Goal: Transaction & Acquisition: Purchase product/service

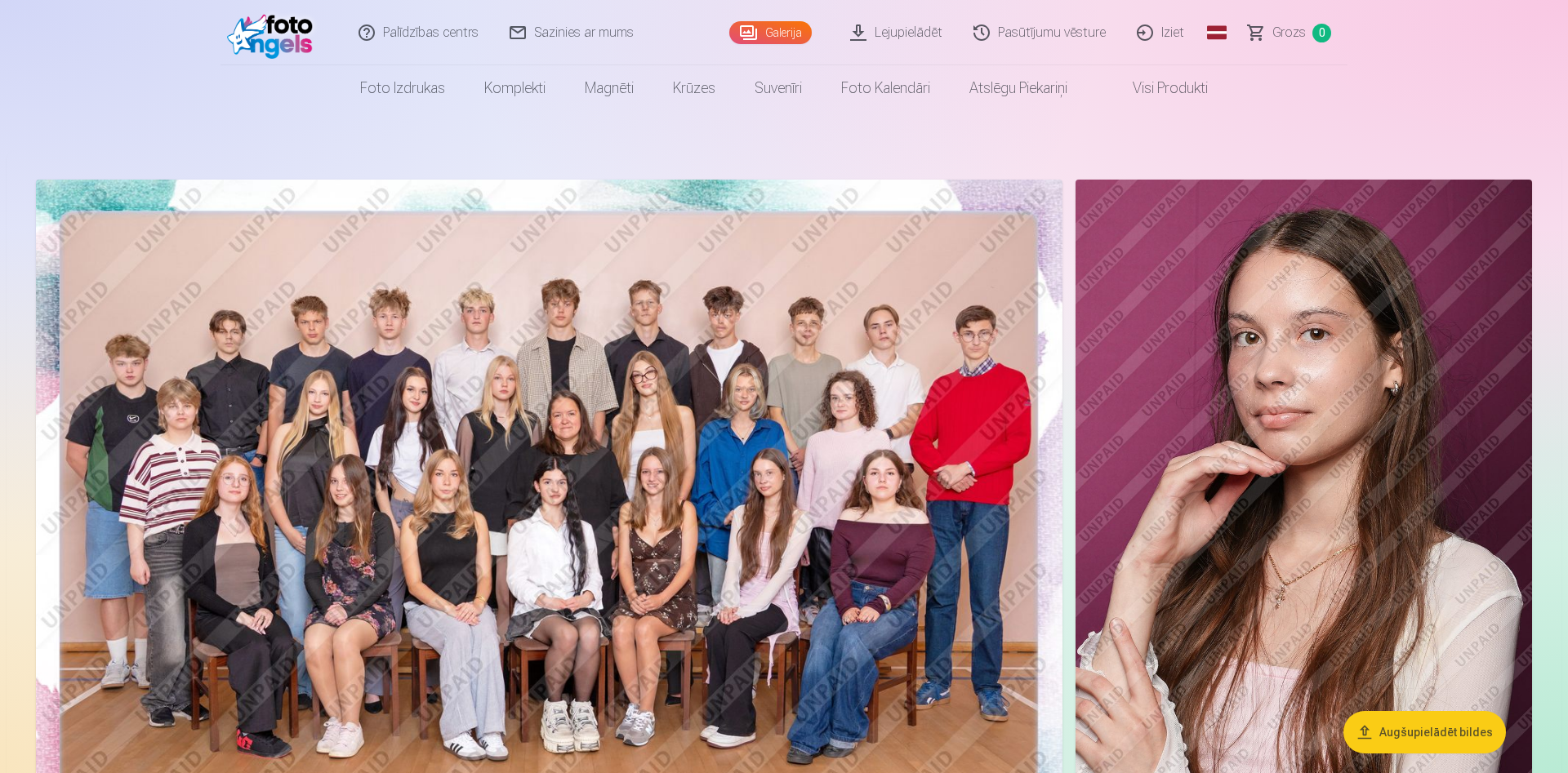
click at [1445, 735] on button "Augšupielādēt bildes" at bounding box center [1425, 732] width 163 height 42
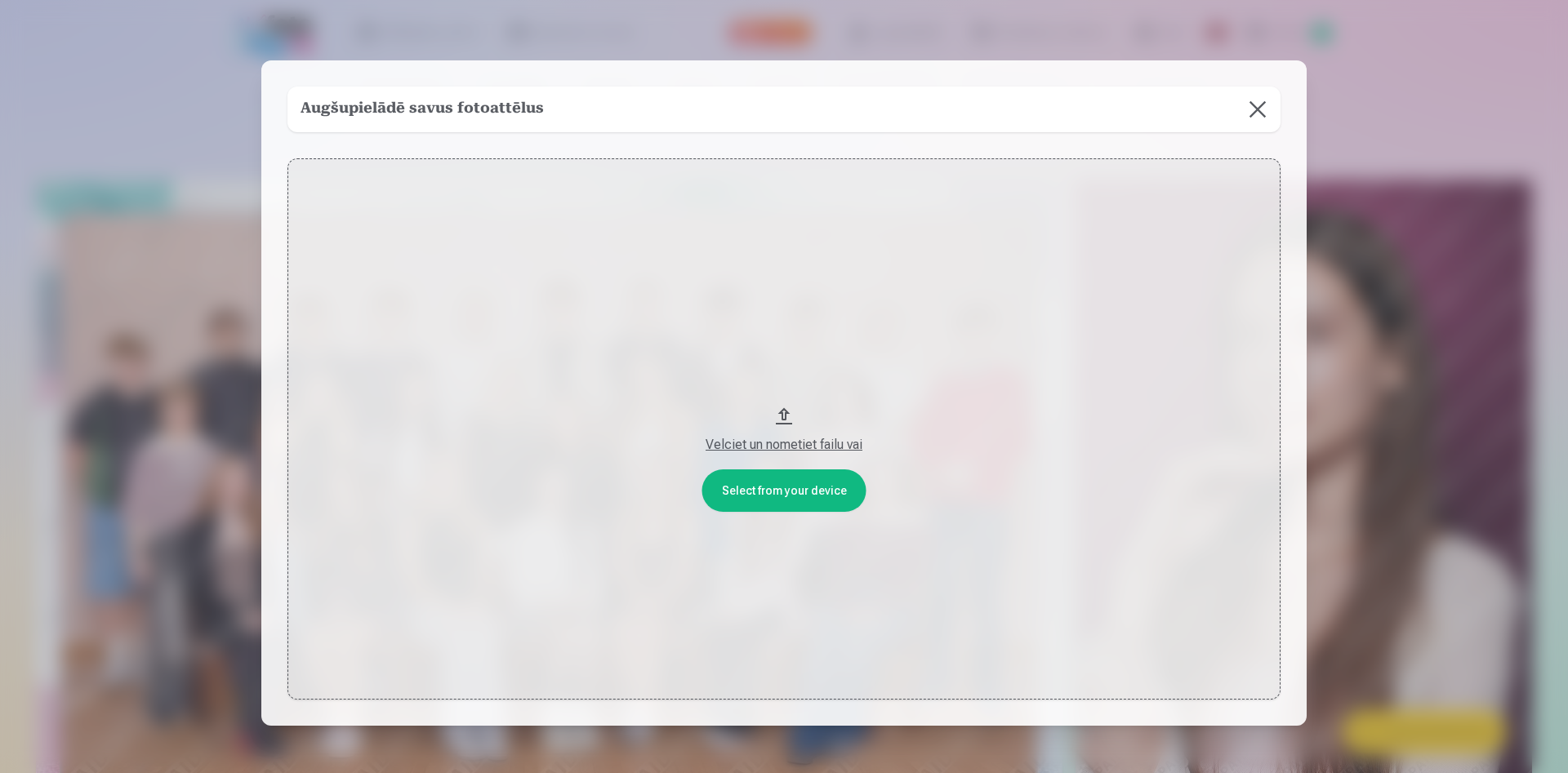
click at [1253, 107] on button at bounding box center [1257, 109] width 46 height 46
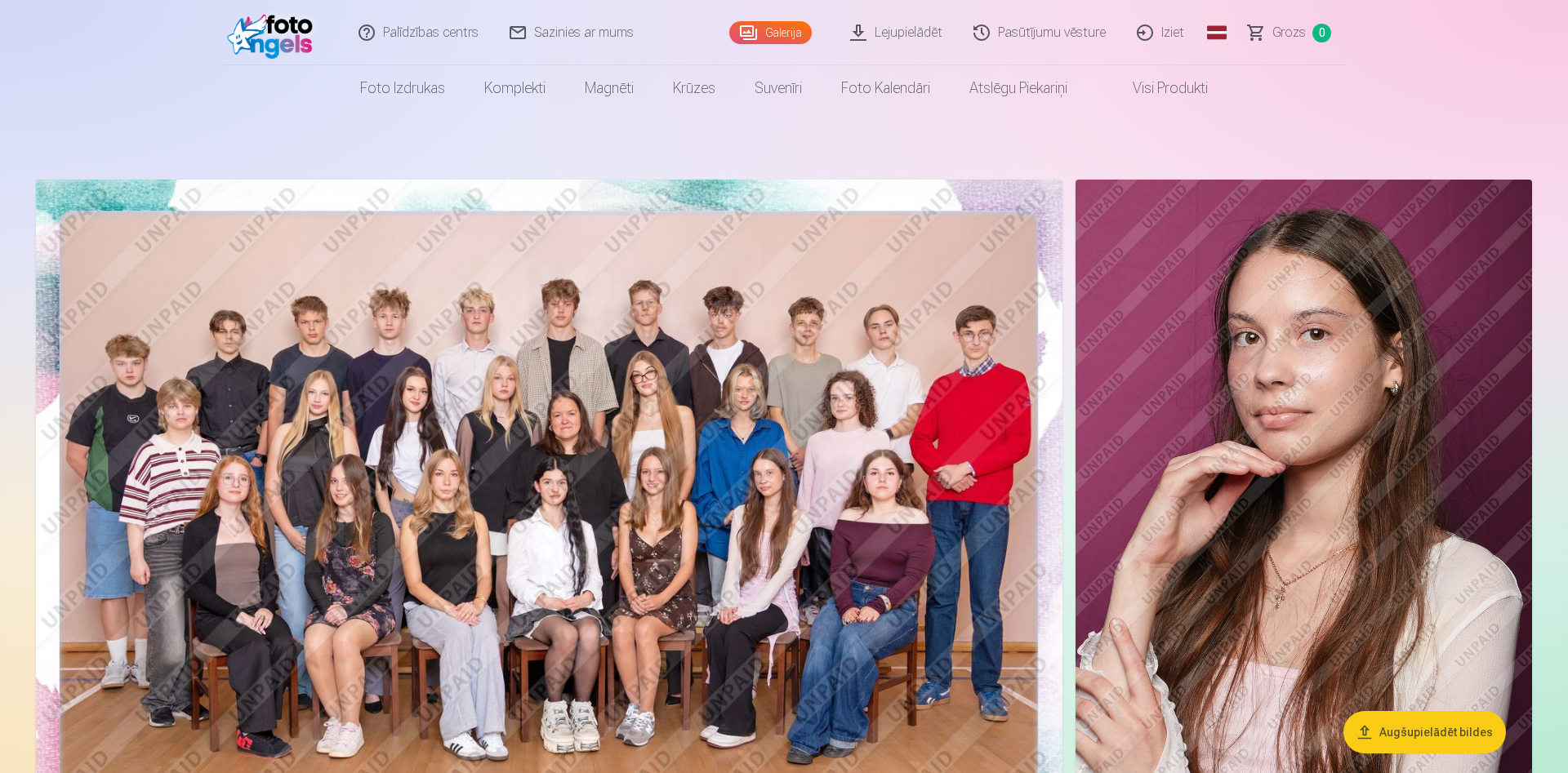
click at [940, 446] on img at bounding box center [549, 522] width 1027 height 685
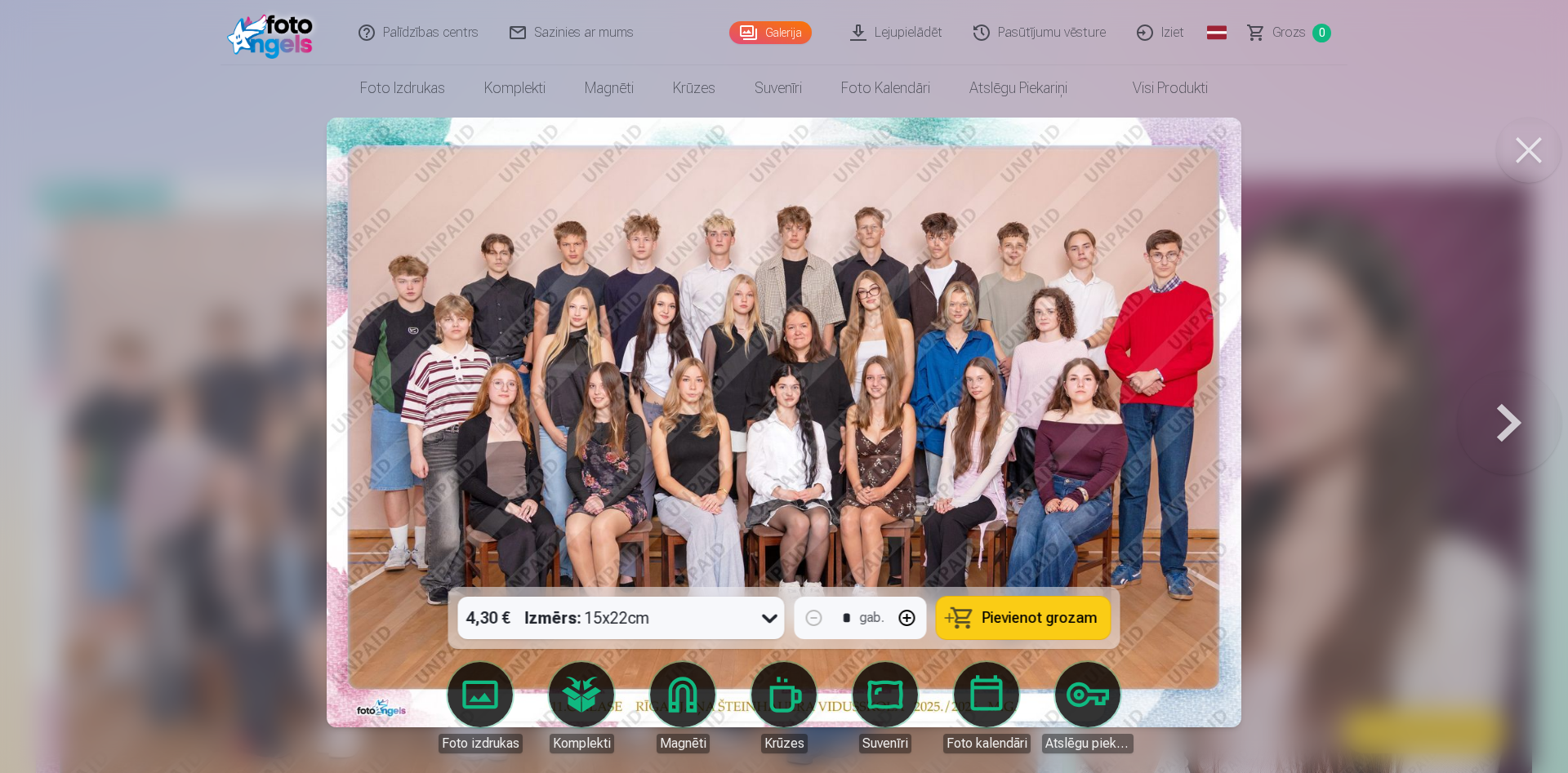
click at [1499, 426] on button at bounding box center [1509, 422] width 104 height 296
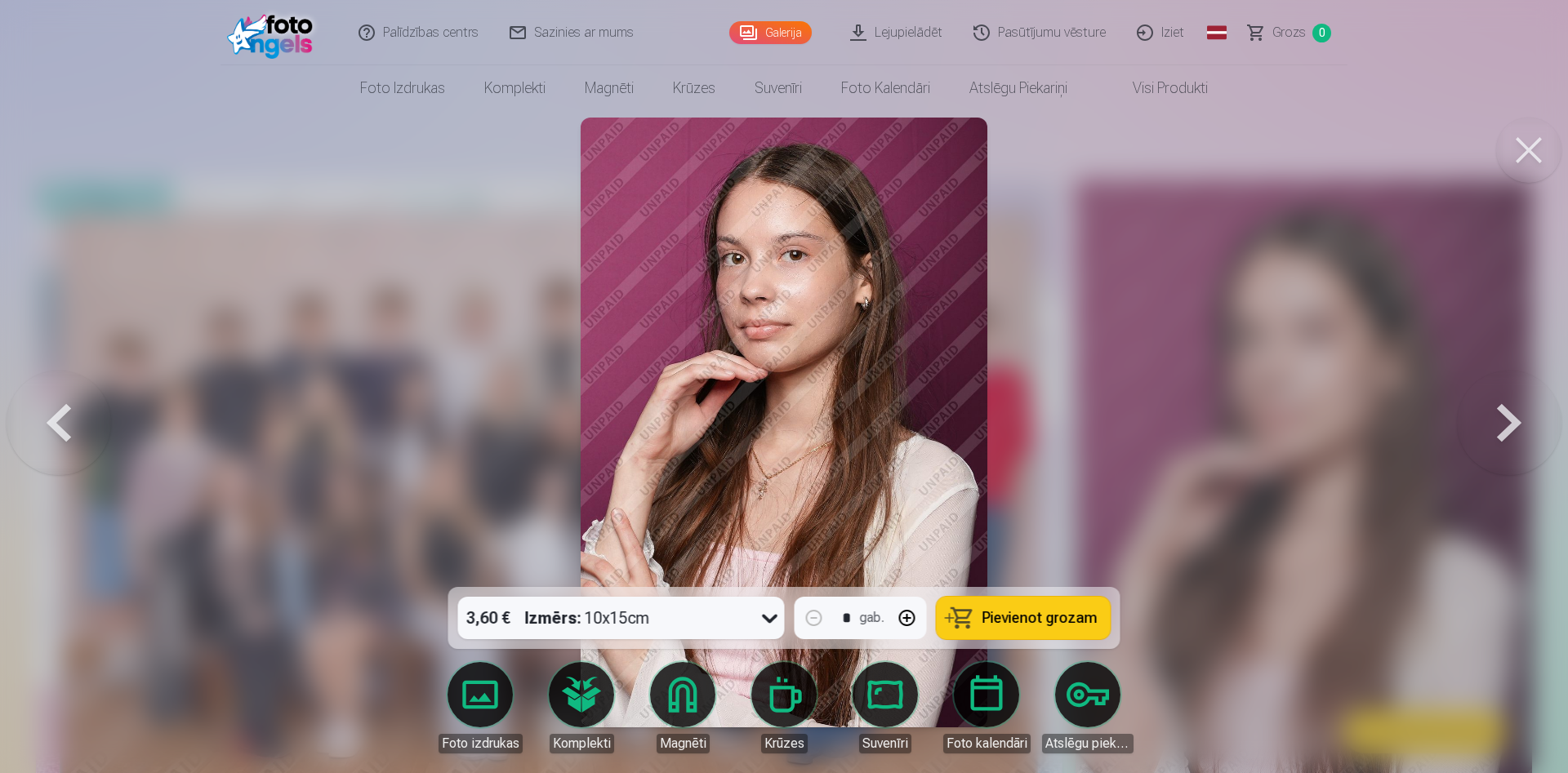
click at [763, 625] on icon at bounding box center [770, 618] width 26 height 26
click at [1034, 625] on span "Pievienot grozam" at bounding box center [1040, 618] width 115 height 14
click at [1496, 435] on button at bounding box center [1509, 422] width 104 height 296
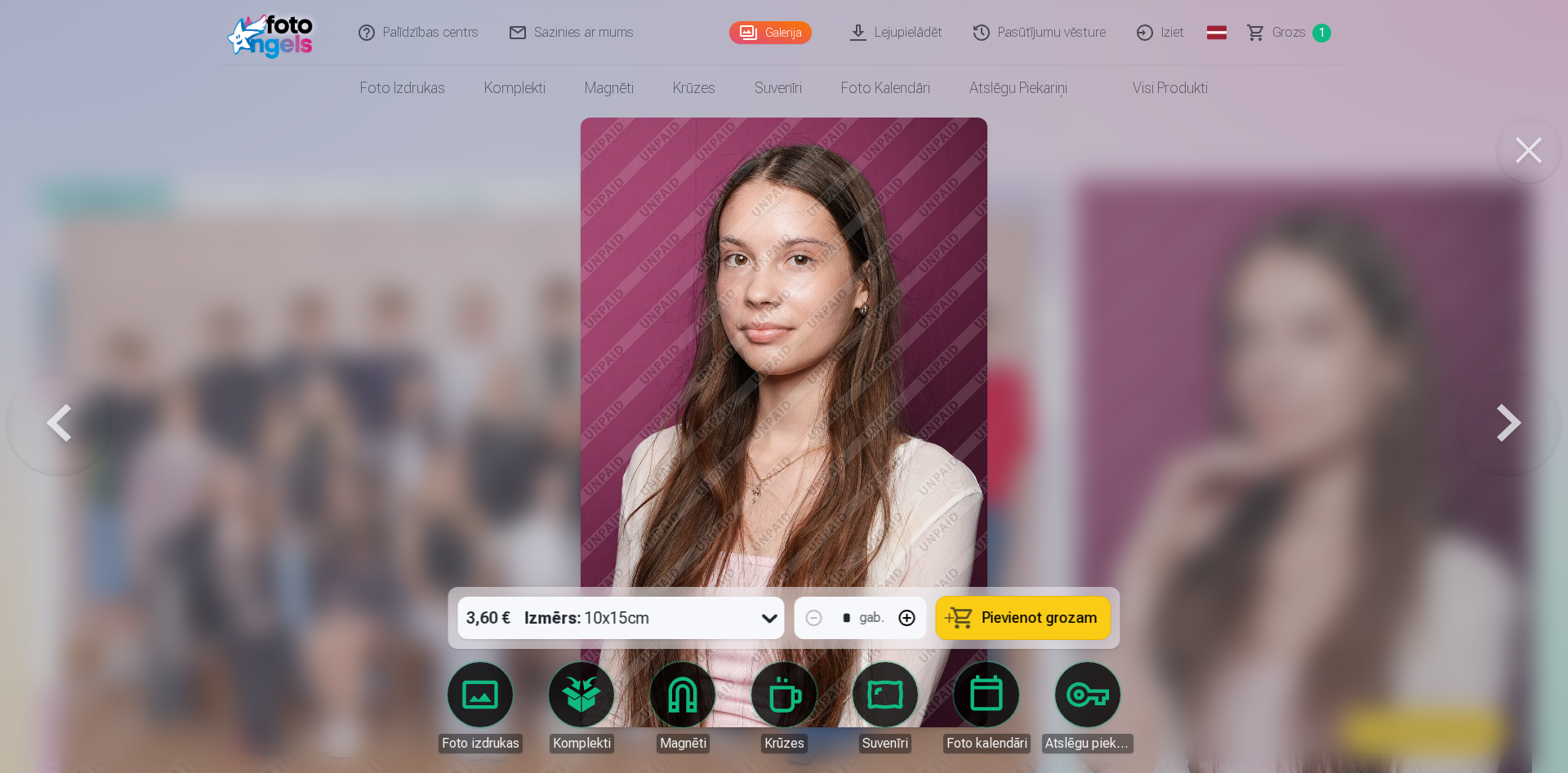
click at [1003, 625] on span "Pievienot grozam" at bounding box center [1040, 618] width 115 height 14
click at [1509, 427] on button at bounding box center [1509, 422] width 104 height 296
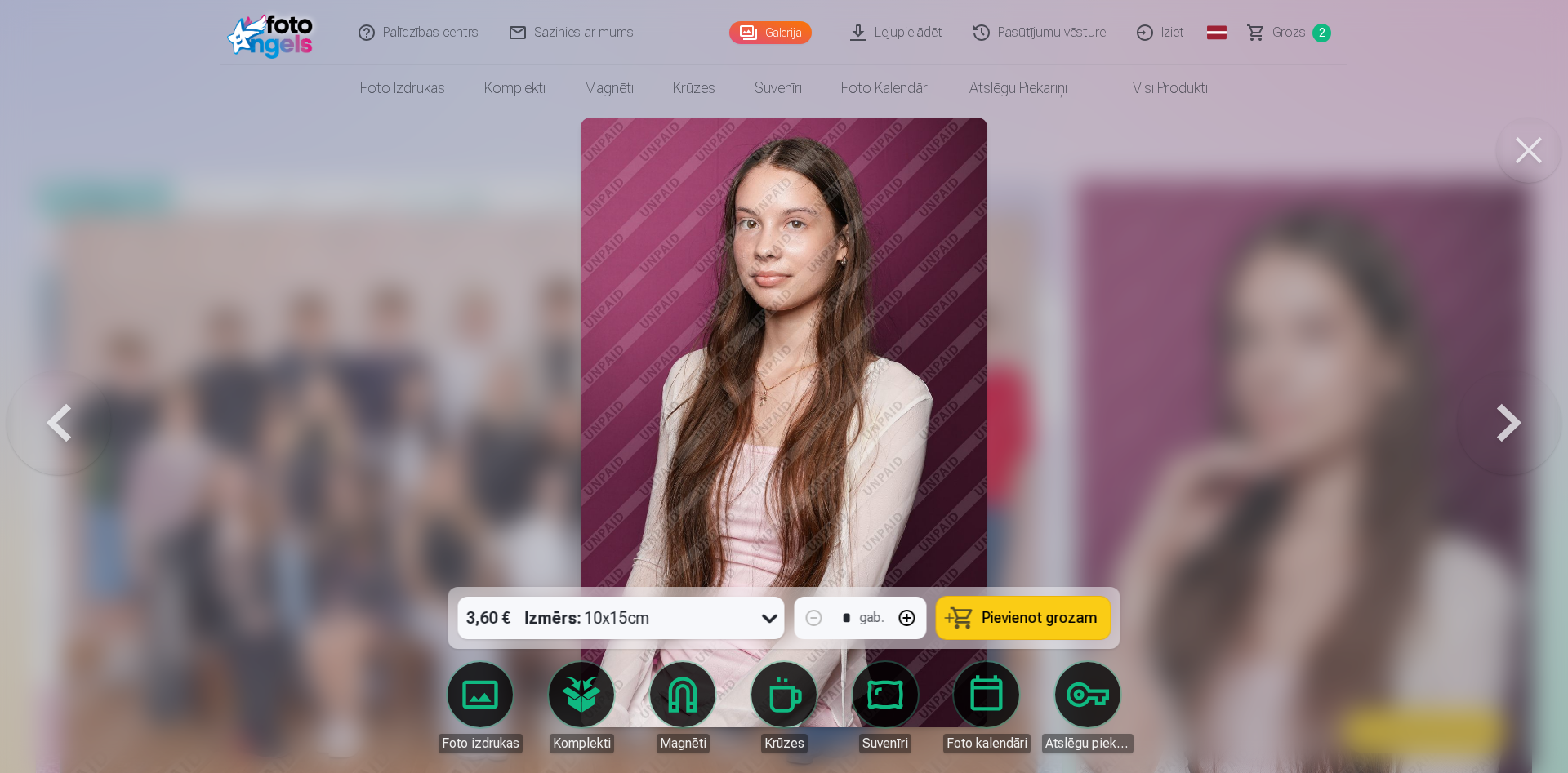
click at [1020, 629] on button "Pievienot grozam" at bounding box center [1023, 619] width 174 height 42
click at [1510, 438] on button at bounding box center [1509, 422] width 104 height 296
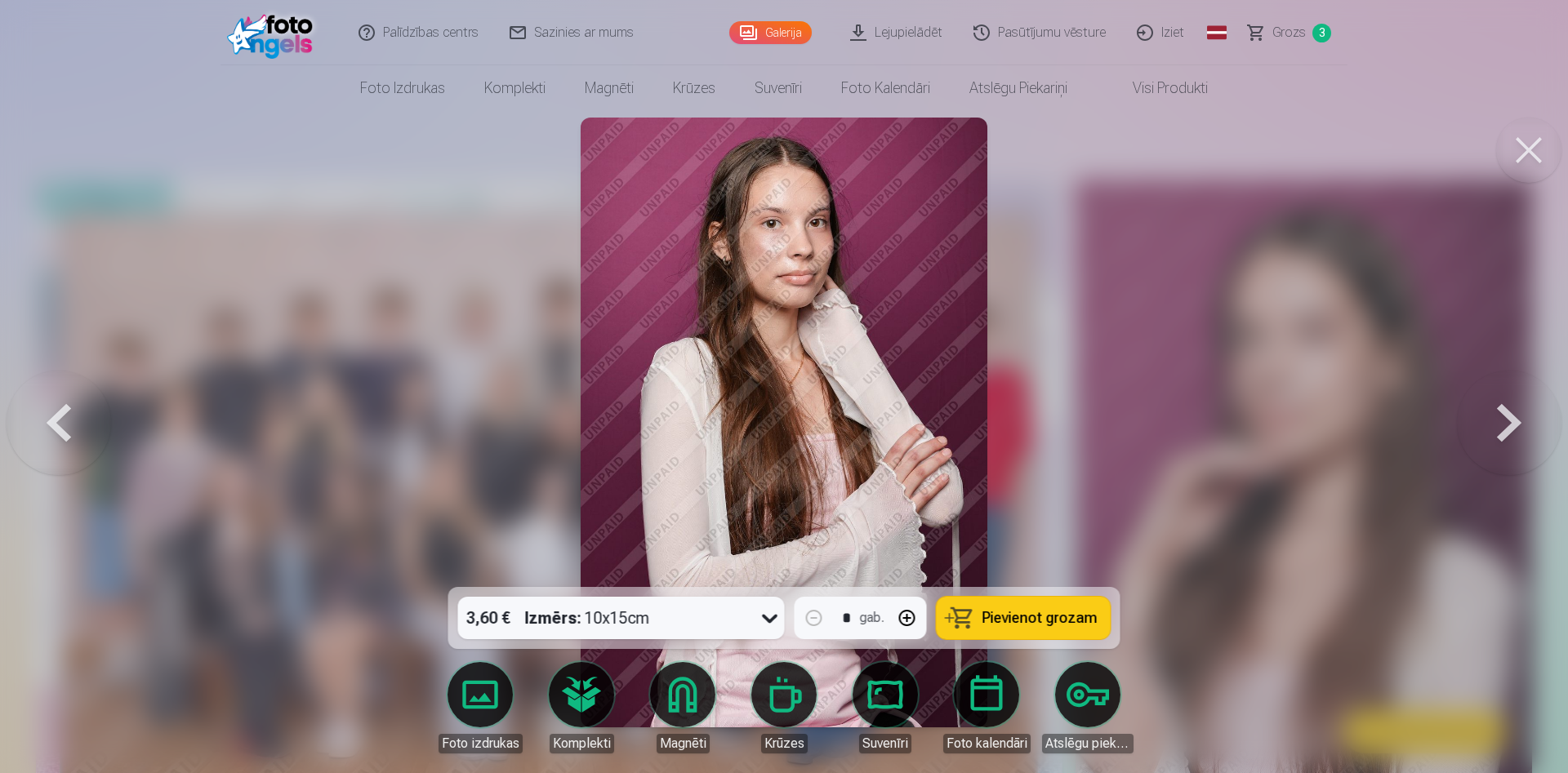
click at [1509, 438] on button at bounding box center [1509, 422] width 104 height 296
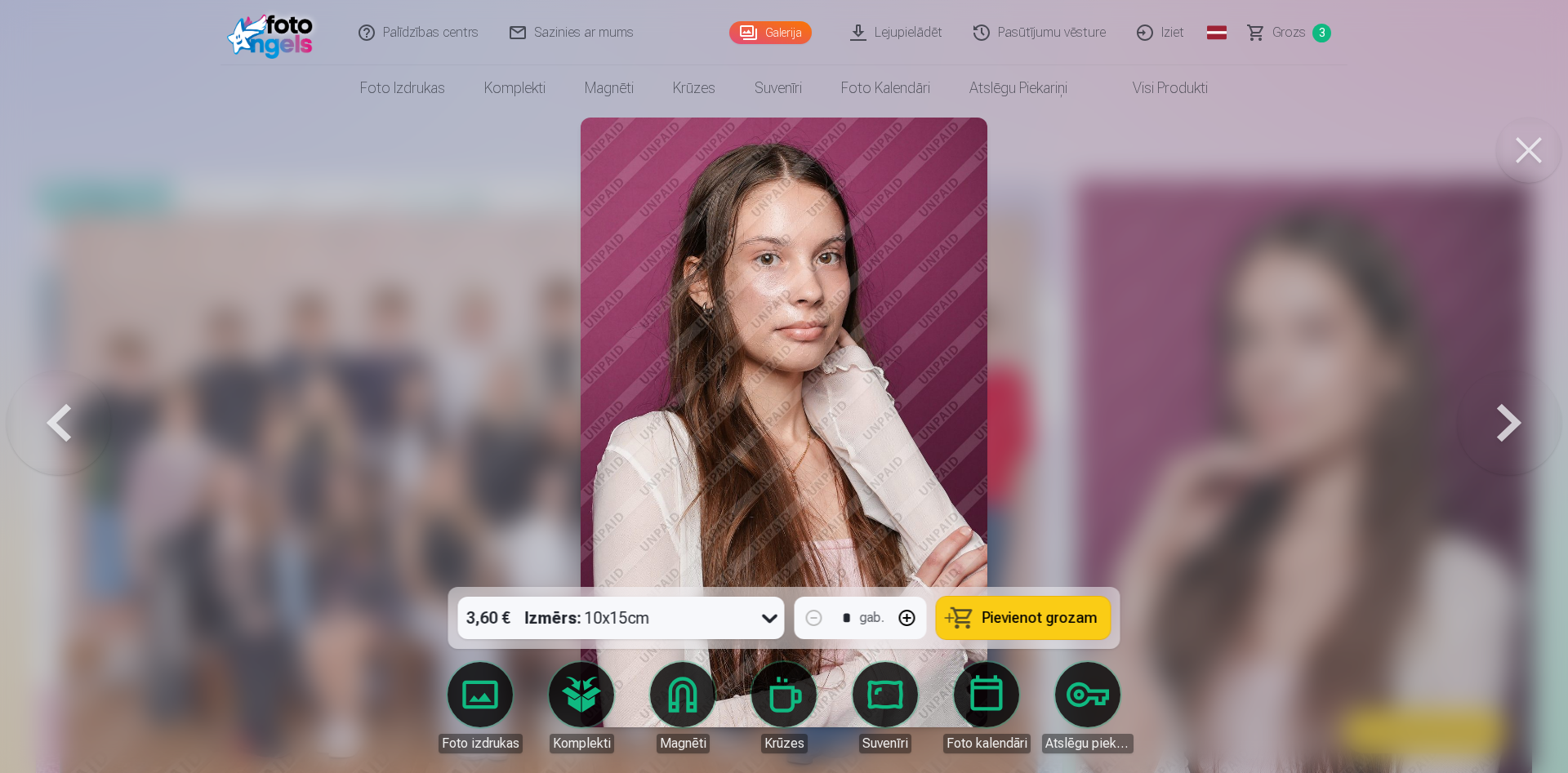
click at [1509, 438] on button at bounding box center [1509, 422] width 104 height 296
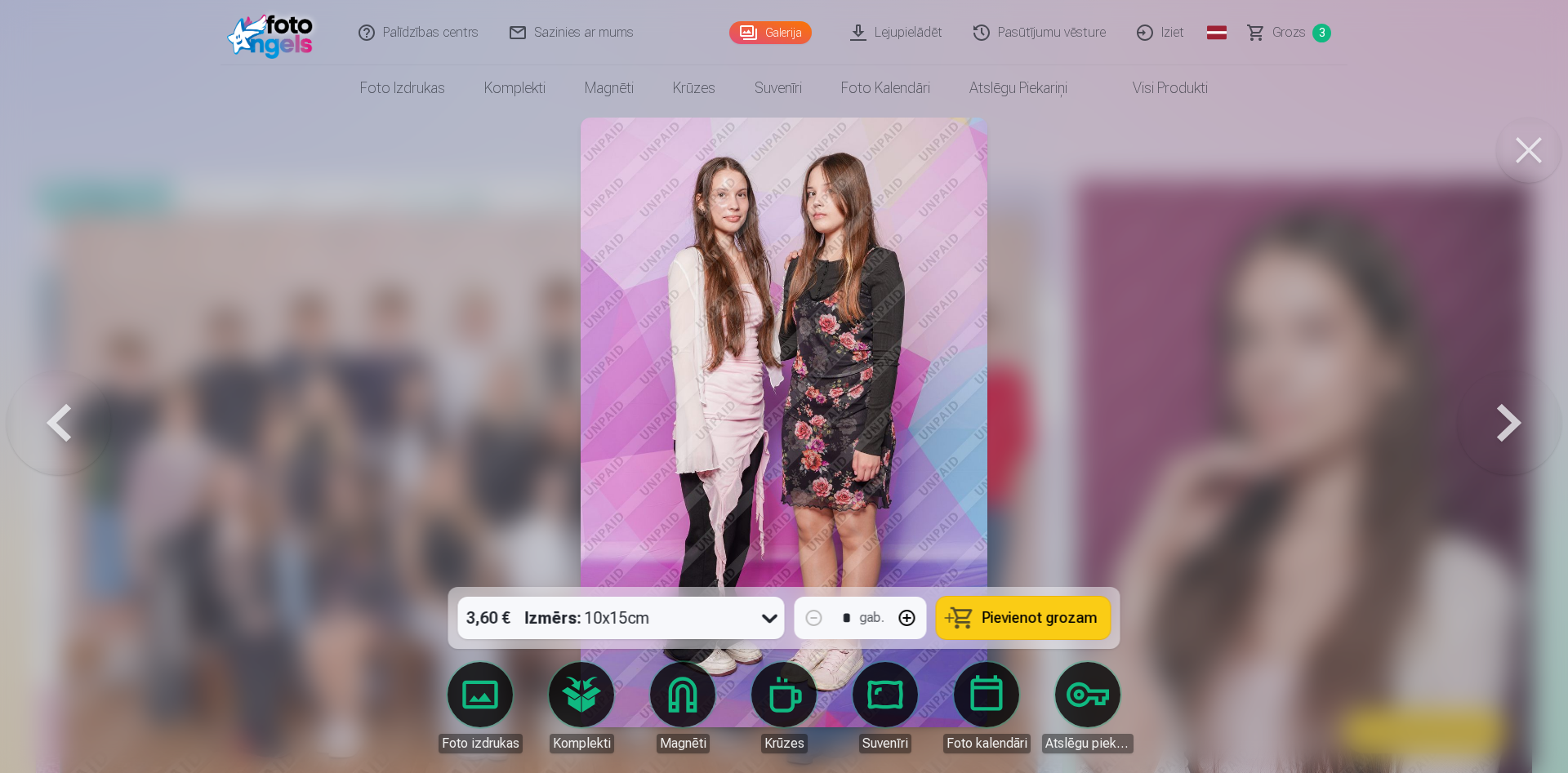
click at [1033, 624] on span "Pievienot grozam" at bounding box center [1040, 618] width 115 height 14
click at [1507, 430] on button at bounding box center [1509, 422] width 104 height 296
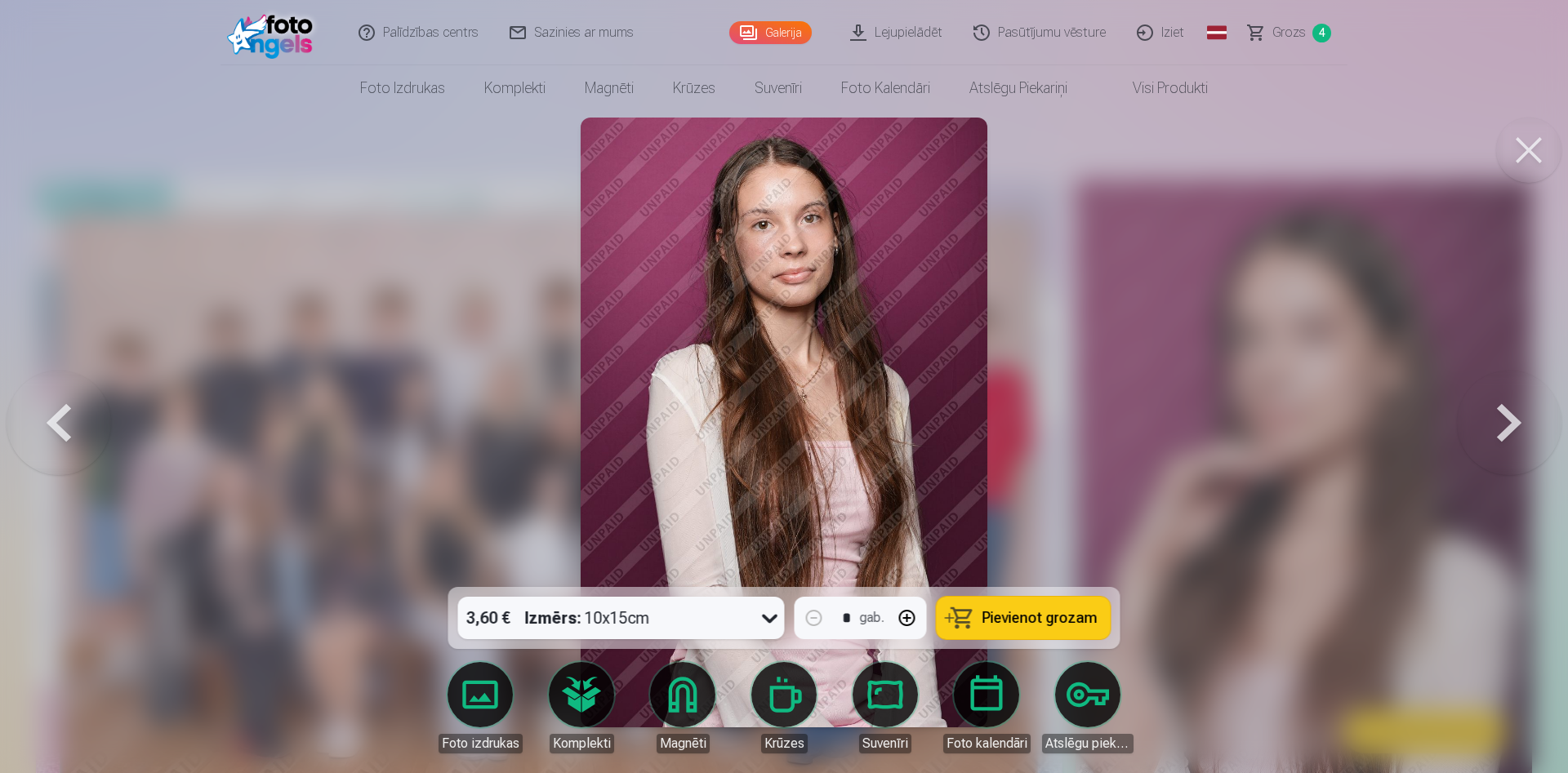
click at [1502, 427] on button at bounding box center [1509, 422] width 104 height 296
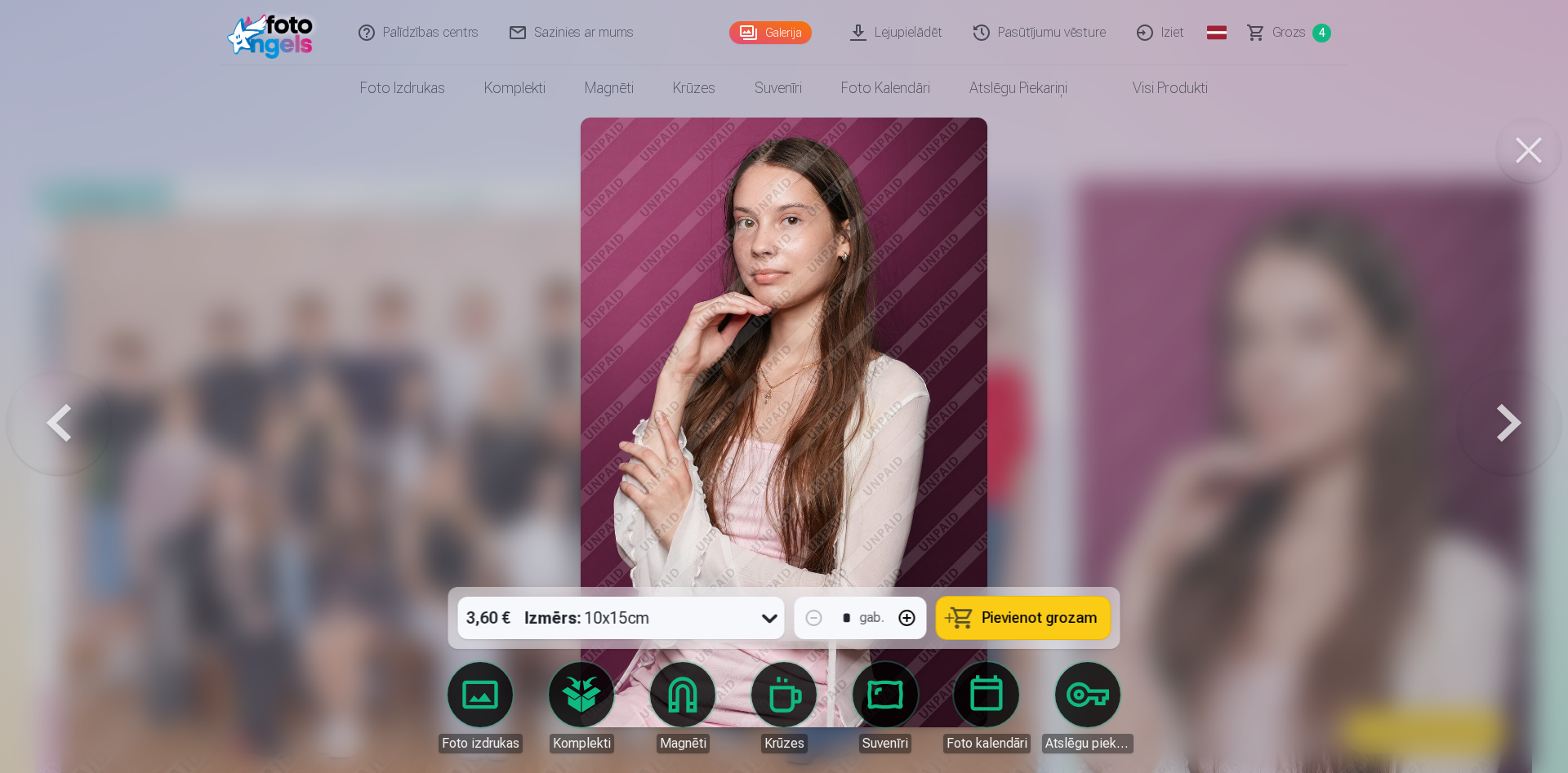
click at [1030, 617] on span "Pievienot grozam" at bounding box center [1040, 618] width 115 height 14
click at [1494, 427] on button at bounding box center [1509, 422] width 104 height 296
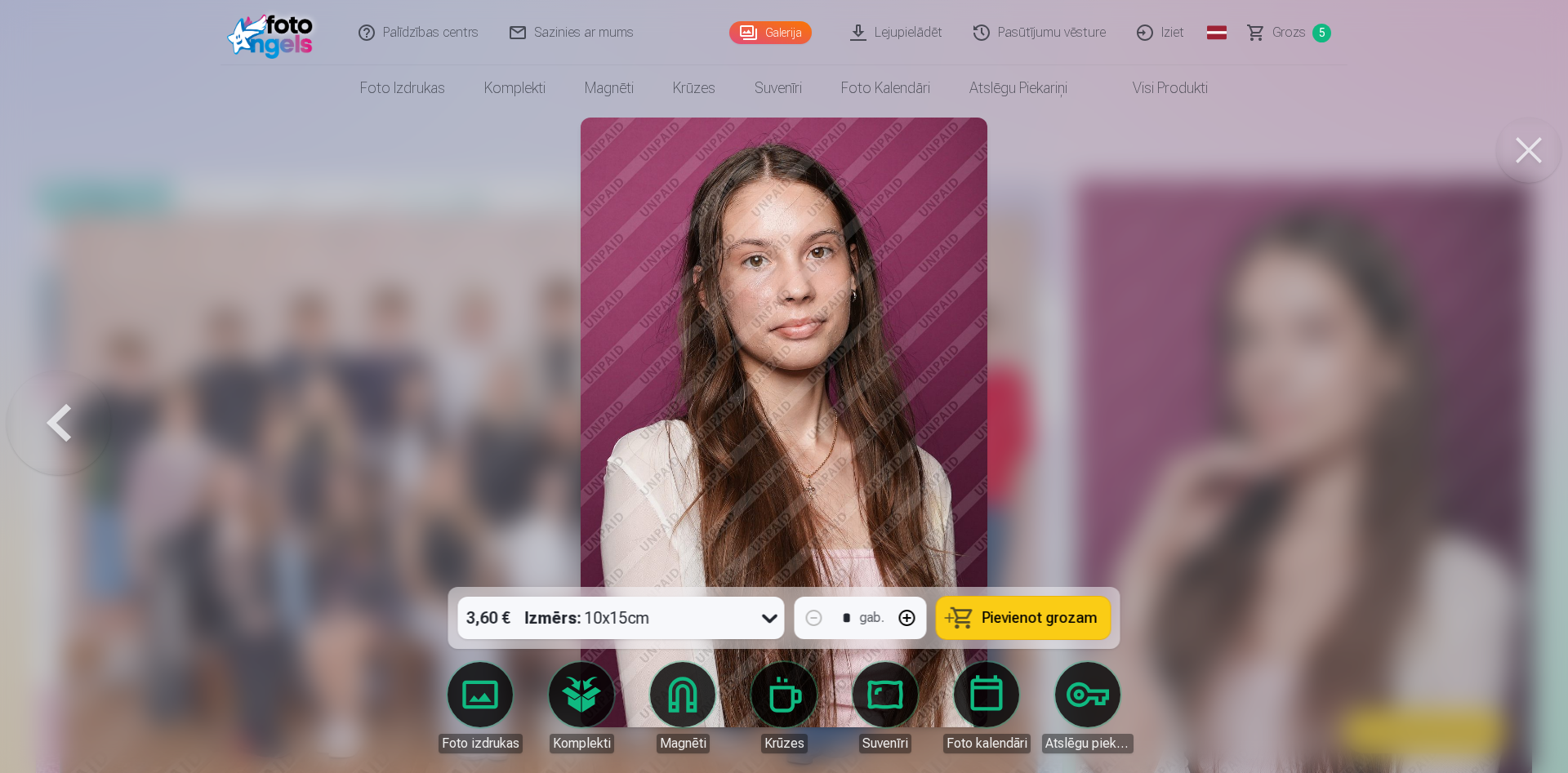
click at [1289, 29] on span "Grozs" at bounding box center [1288, 32] width 33 height 20
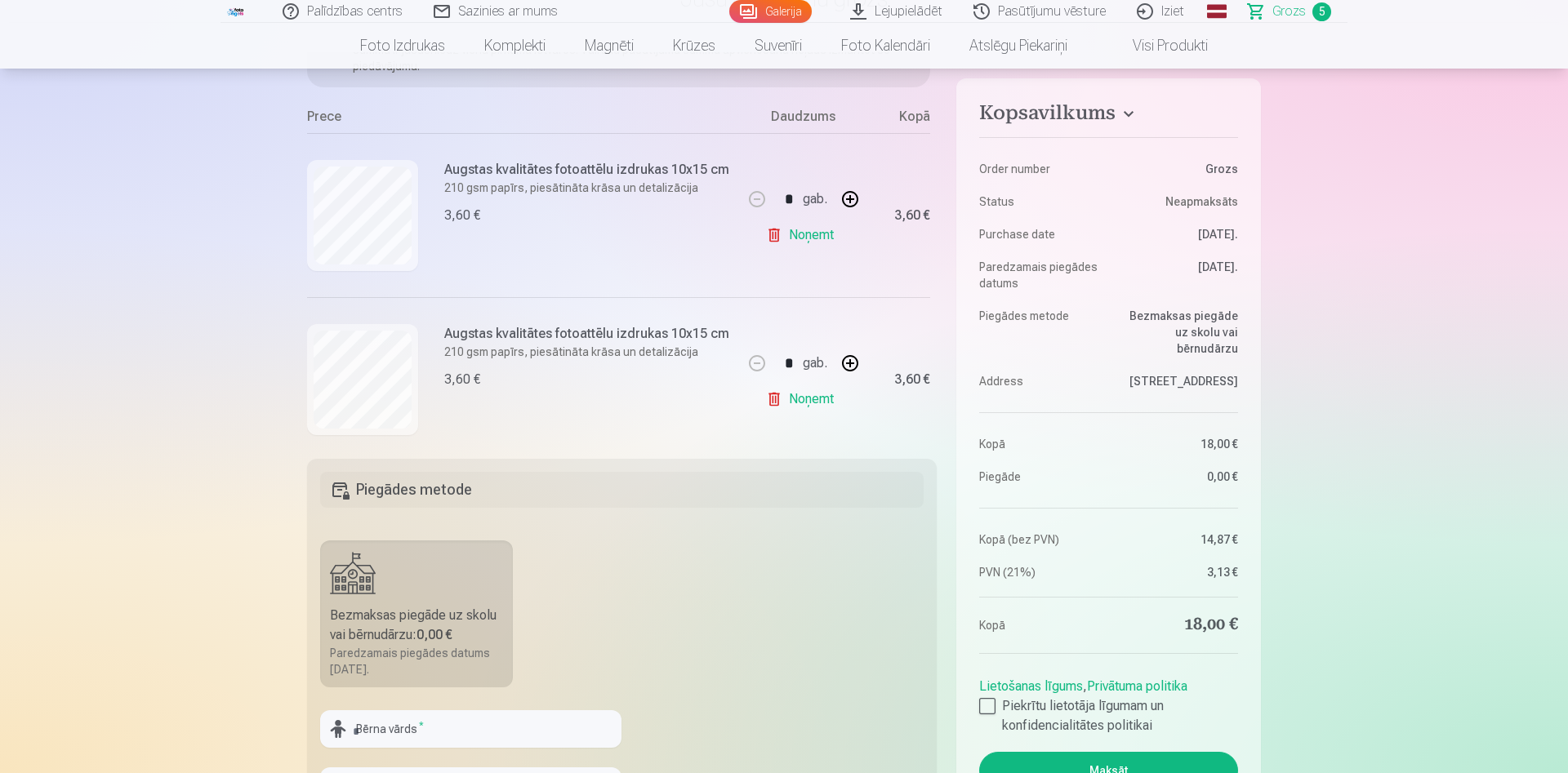
scroll to position [333, 0]
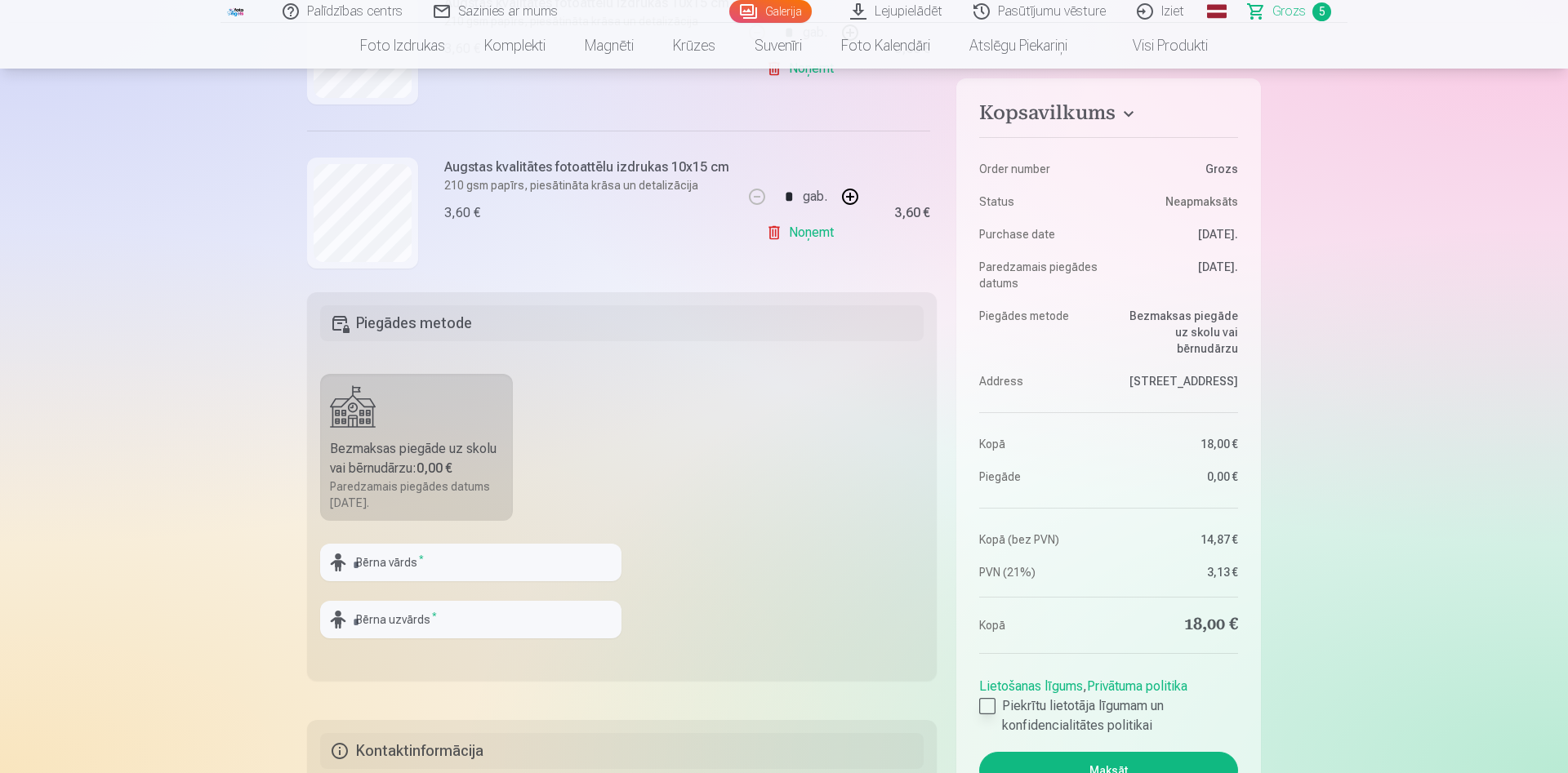
click at [982, 699] on div at bounding box center [987, 706] width 16 height 16
click at [416, 563] on input "text" at bounding box center [470, 563] width 301 height 37
type input "********"
click at [389, 627] on input "text" at bounding box center [470, 619] width 301 height 37
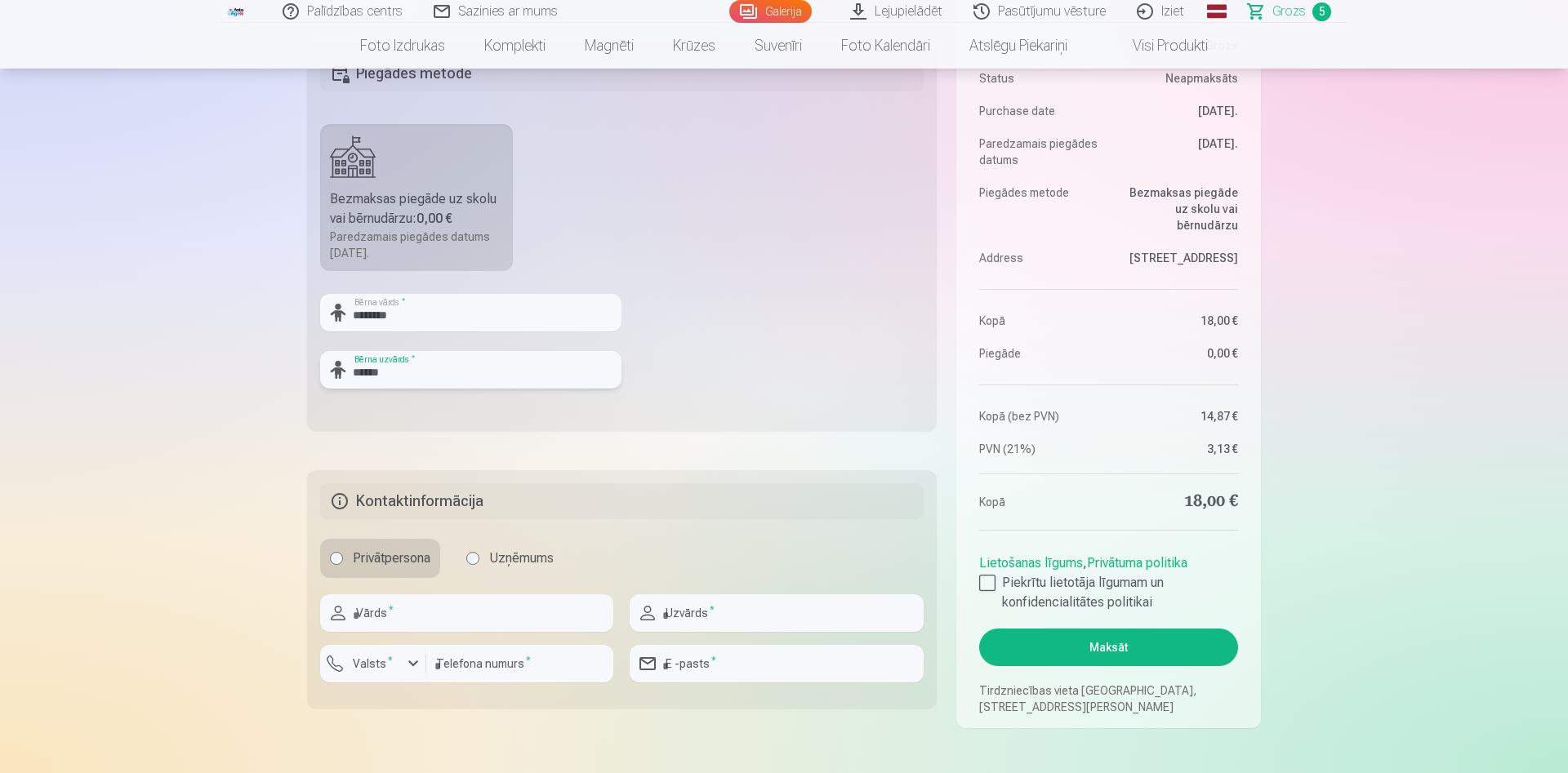
type input "******"
click at [424, 613] on input "text" at bounding box center [467, 613] width 294 height 37
type input "******"
click at [731, 621] on input "text" at bounding box center [776, 613] width 294 height 37
type input "******"
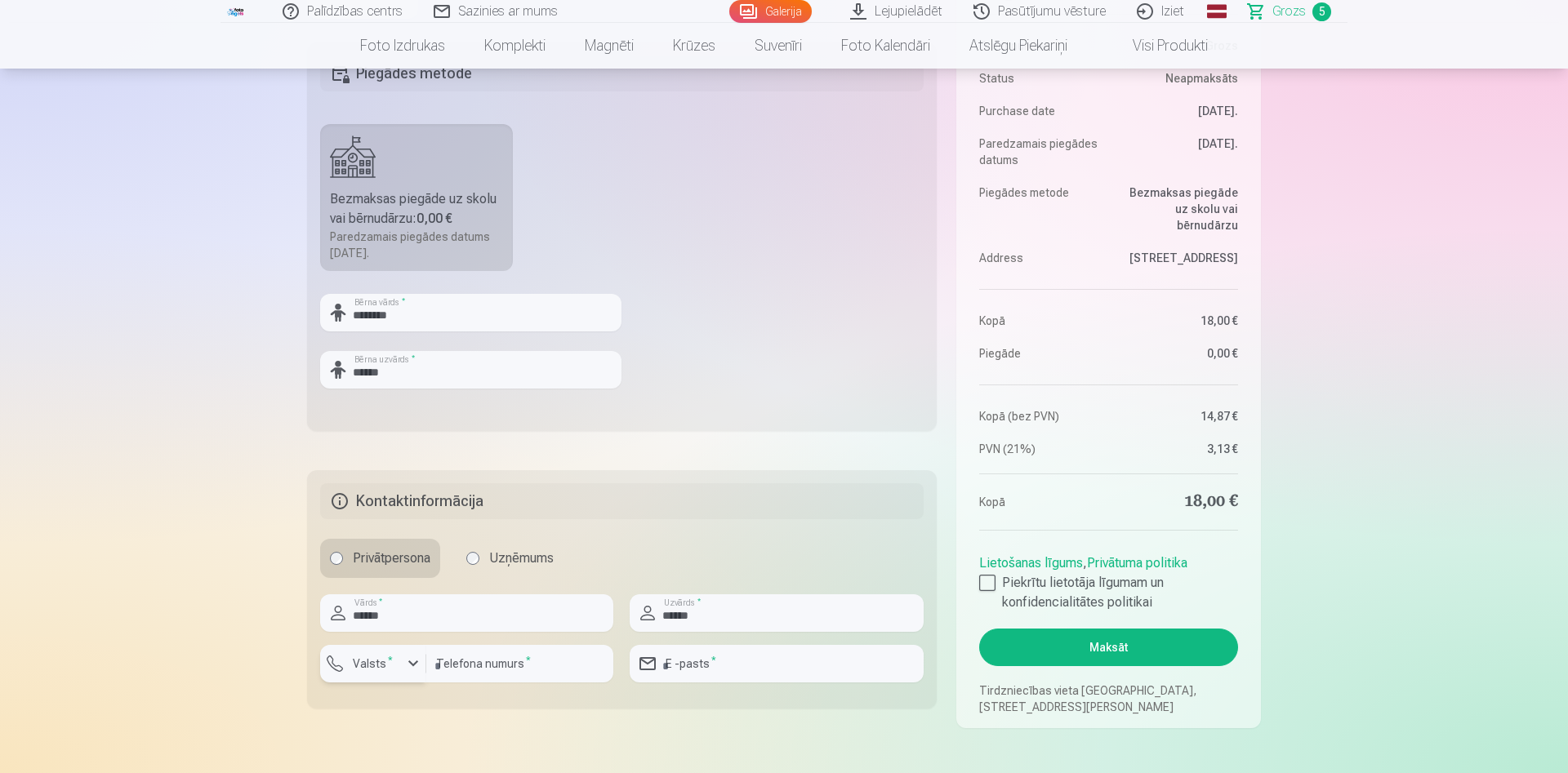
click at [417, 673] on div "button" at bounding box center [412, 664] width 20 height 20
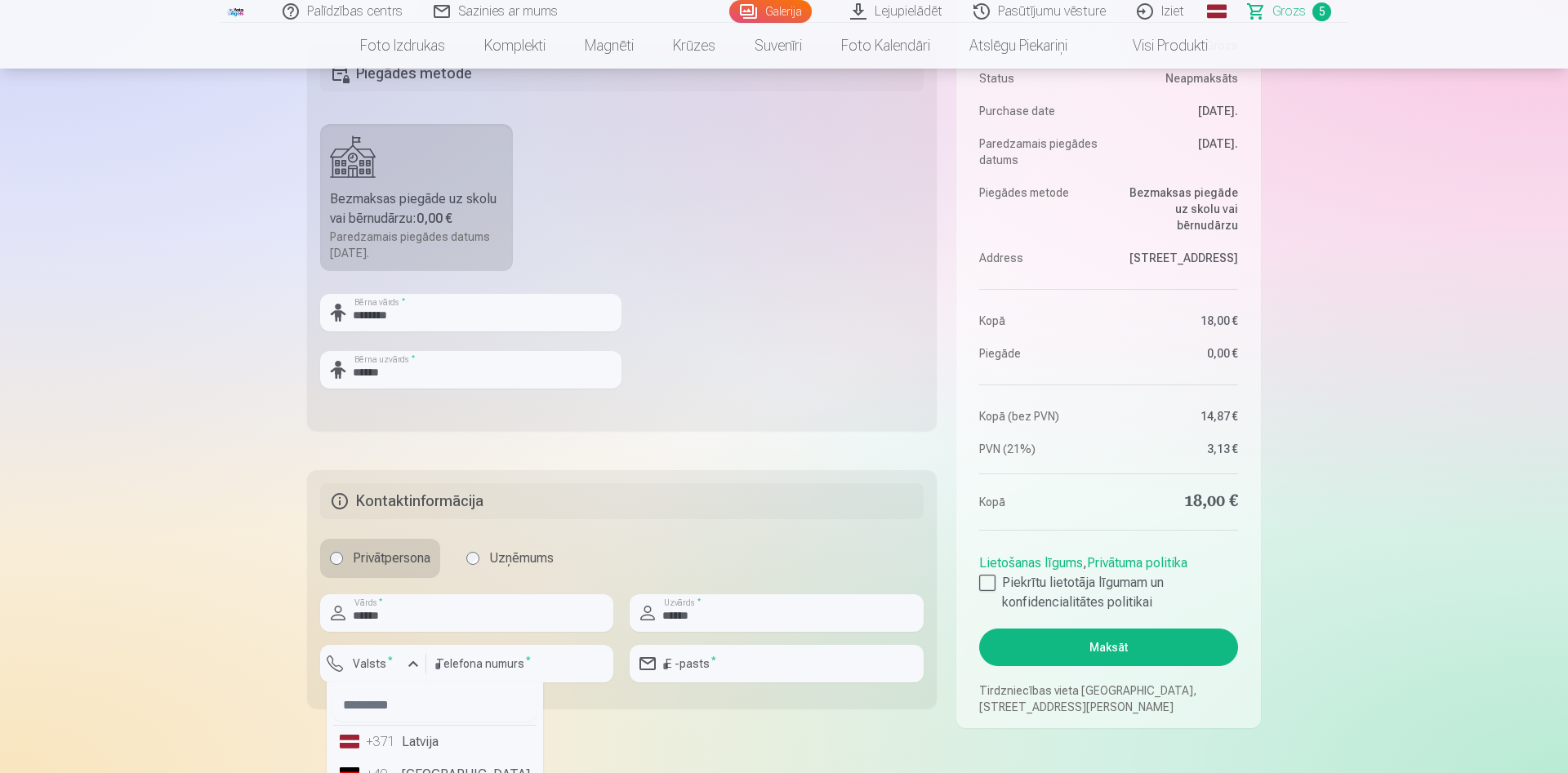
drag, startPoint x: 406, startPoint y: 743, endPoint x: 462, endPoint y: 702, distance: 69.4
click at [419, 737] on li "+371 Latvija" at bounding box center [435, 742] width 204 height 32
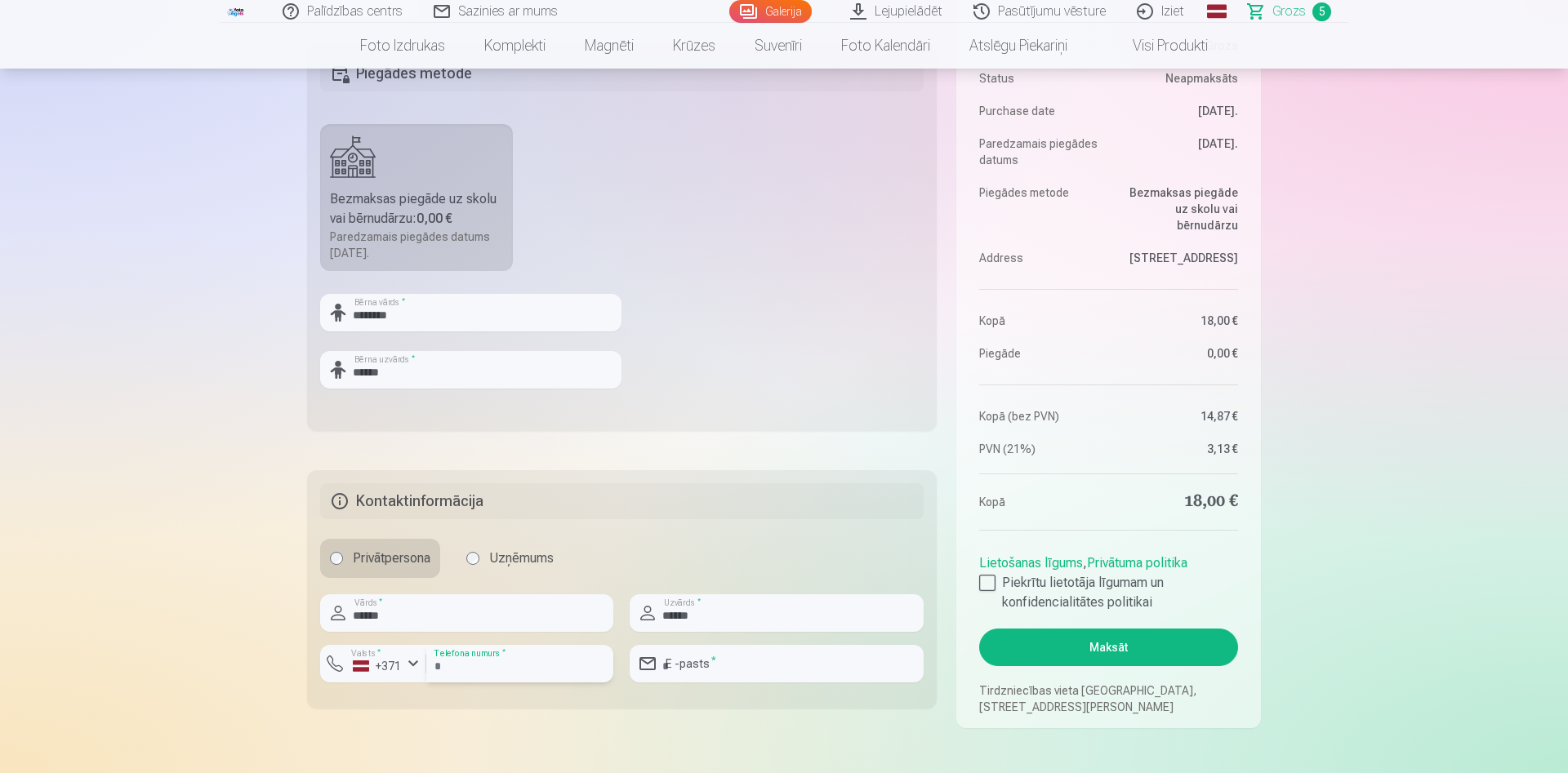
drag, startPoint x: 468, startPoint y: 665, endPoint x: 467, endPoint y: 647, distance: 18.0
click at [468, 663] on input "number" at bounding box center [519, 664] width 187 height 37
type input "********"
click at [762, 668] on input "email" at bounding box center [776, 664] width 294 height 37
type input "**********"
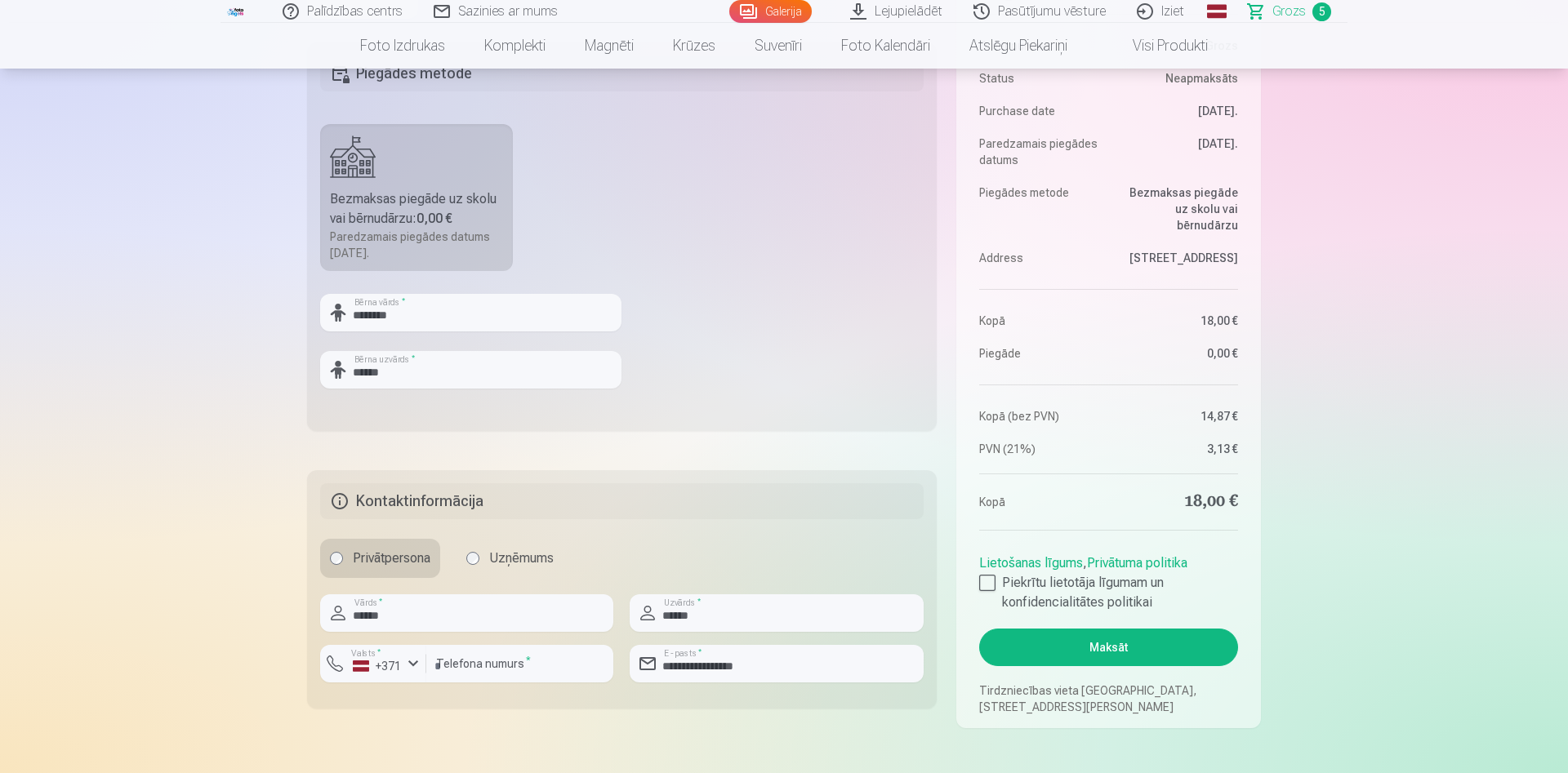
click at [1153, 647] on button "Maksāt" at bounding box center [1108, 647] width 259 height 37
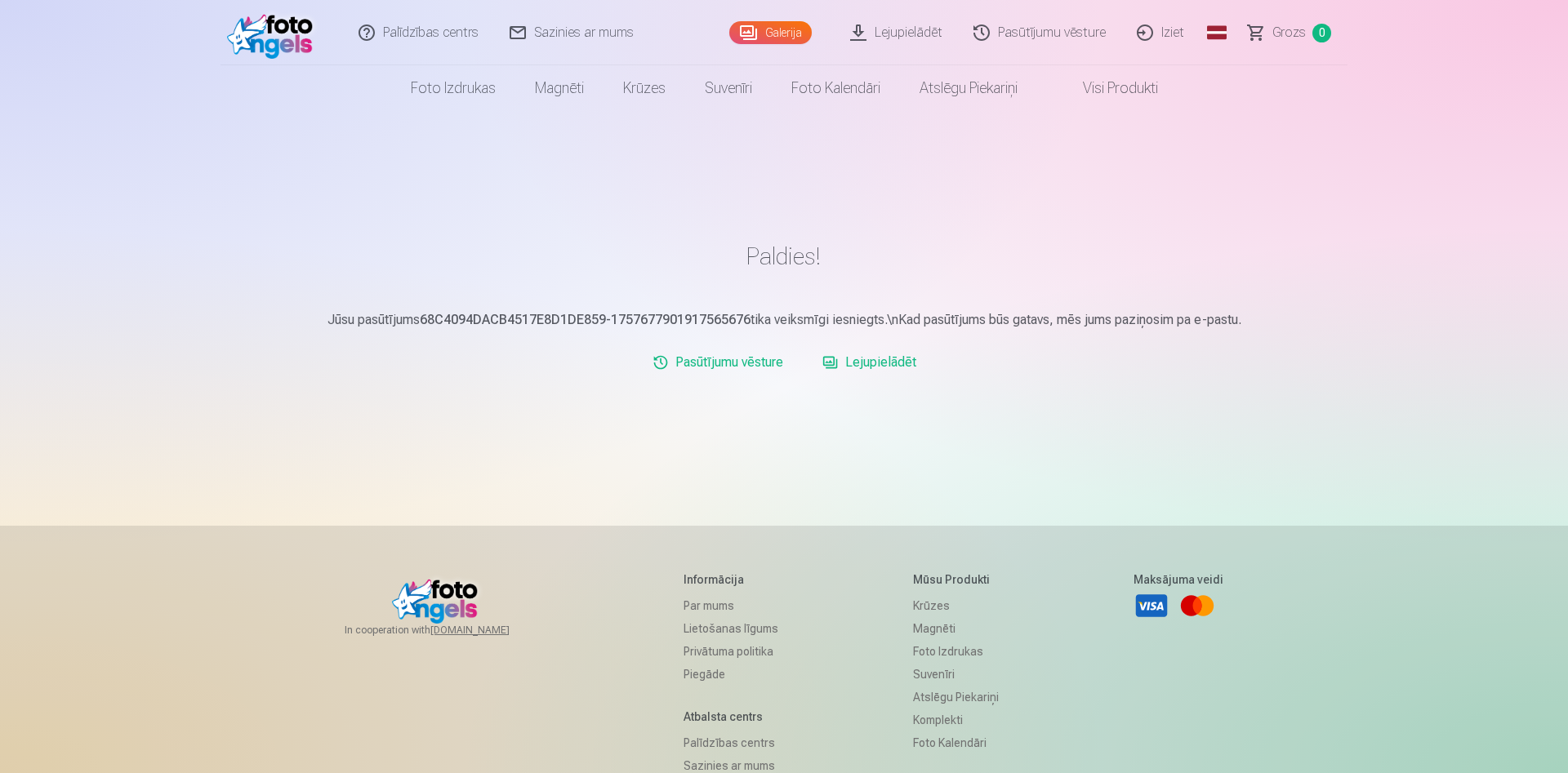
click at [1179, 36] on link "Iziet" at bounding box center [1161, 32] width 78 height 65
